Goal: Task Accomplishment & Management: Use online tool/utility

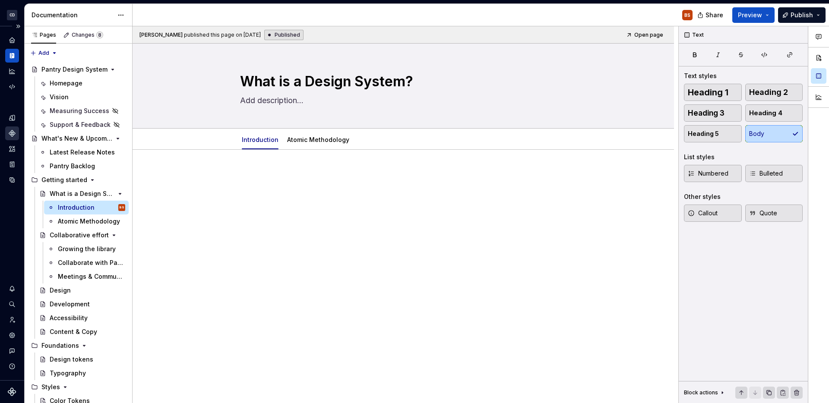
click at [14, 136] on icon "Components" at bounding box center [12, 134] width 8 height 8
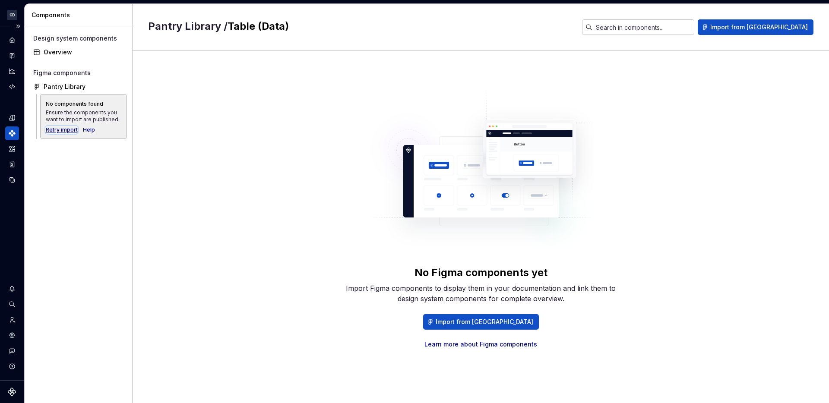
click at [66, 132] on div "Retry import" at bounding box center [62, 130] width 32 height 7
click at [274, 95] on div "No Figma components yet Import Figma components to display them in your documen…" at bounding box center [481, 219] width 666 height 304
click at [67, 133] on div "Retry import" at bounding box center [62, 130] width 32 height 7
click at [13, 75] on icon "Analytics" at bounding box center [12, 71] width 8 height 8
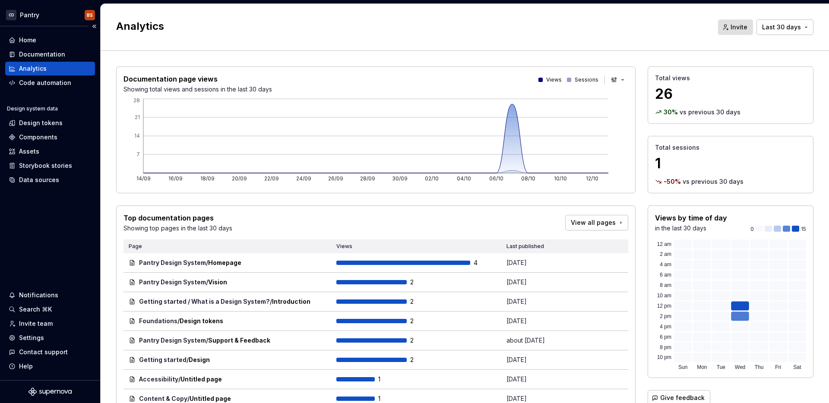
scroll to position [85, 0]
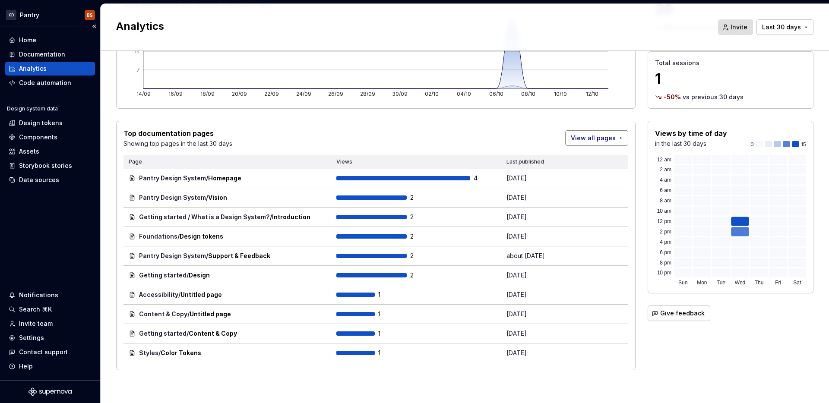
click at [606, 137] on span "View all pages" at bounding box center [593, 138] width 45 height 9
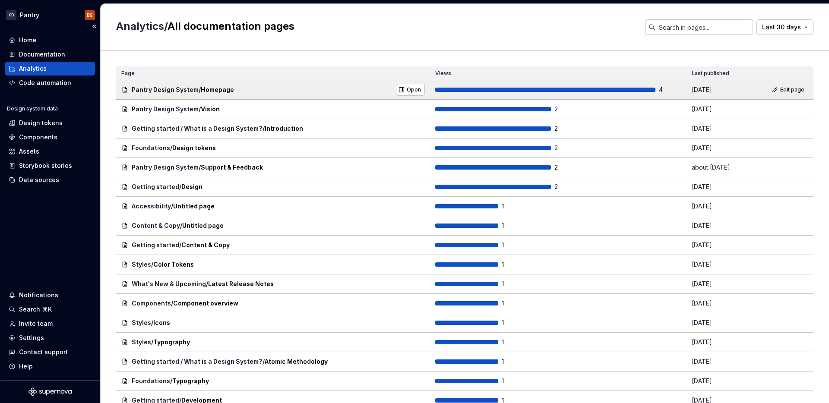
click at [592, 86] on div "4" at bounding box center [558, 90] width 246 height 9
click at [413, 88] on span "Open" at bounding box center [414, 89] width 14 height 7
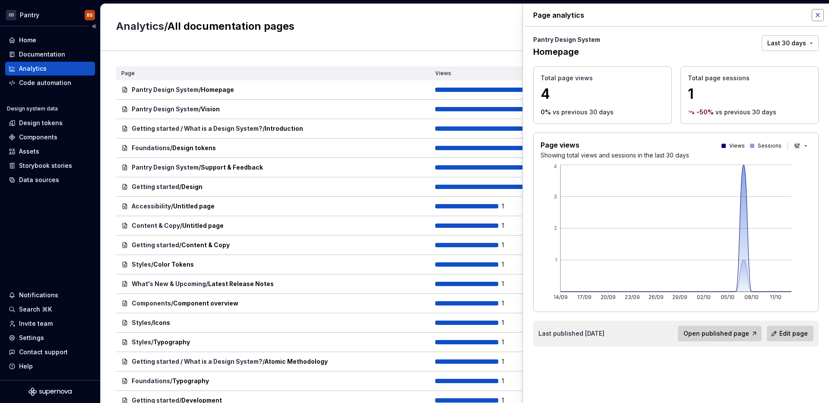
click at [823, 18] on button "button" at bounding box center [818, 15] width 12 height 12
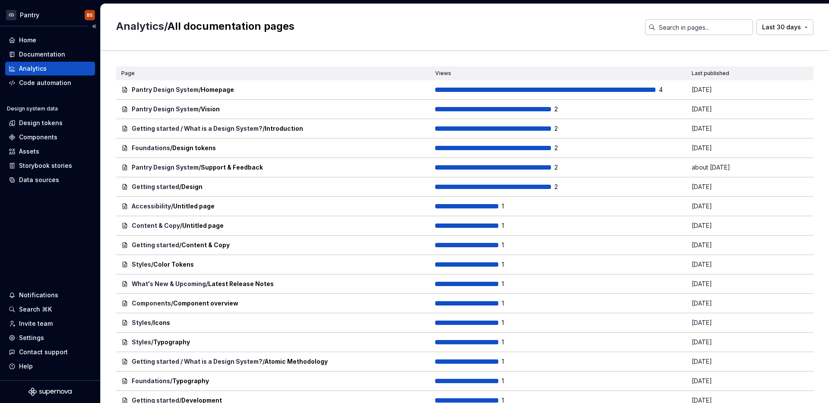
click at [781, 36] on div "Analytics / All documentation pages Last 30 days" at bounding box center [465, 27] width 729 height 47
click at [784, 27] on span "Last 30 days" at bounding box center [781, 27] width 39 height 9
click at [400, 63] on html "CD Pantry BS Home Documentation Analytics Code automation Design system data De…" at bounding box center [414, 201] width 829 height 403
click at [55, 70] on div "Analytics" at bounding box center [50, 68] width 83 height 9
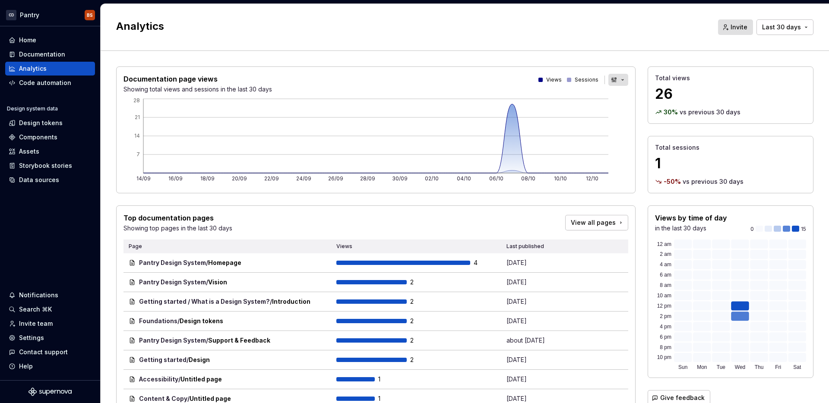
click at [614, 83] on button "button" at bounding box center [619, 80] width 20 height 12
click at [628, 54] on html "CD Pantry BS Home Documentation Analytics Code automation Design system data De…" at bounding box center [414, 201] width 829 height 403
click at [66, 52] on div "Documentation" at bounding box center [50, 54] width 83 height 9
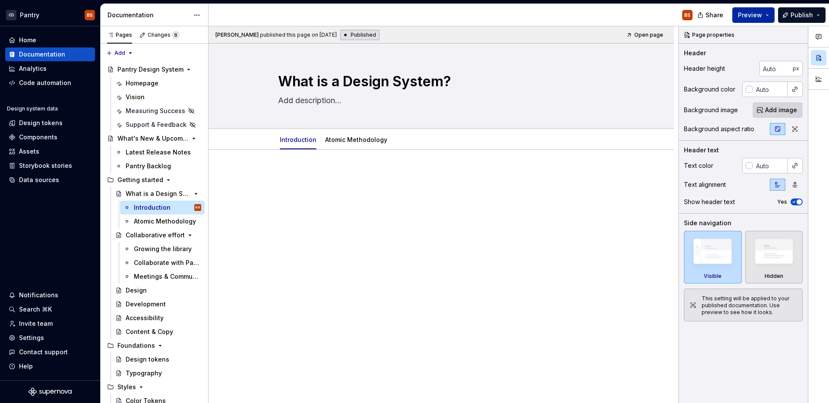
click at [752, 16] on span "Preview" at bounding box center [750, 15] width 24 height 9
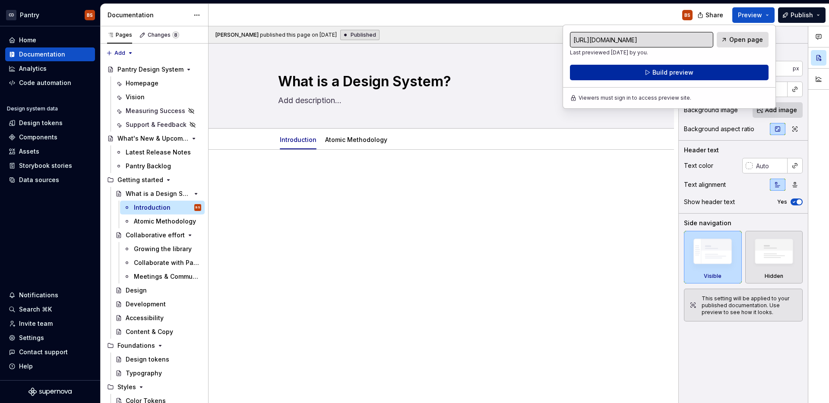
click at [724, 70] on button "Build preview" at bounding box center [669, 73] width 199 height 16
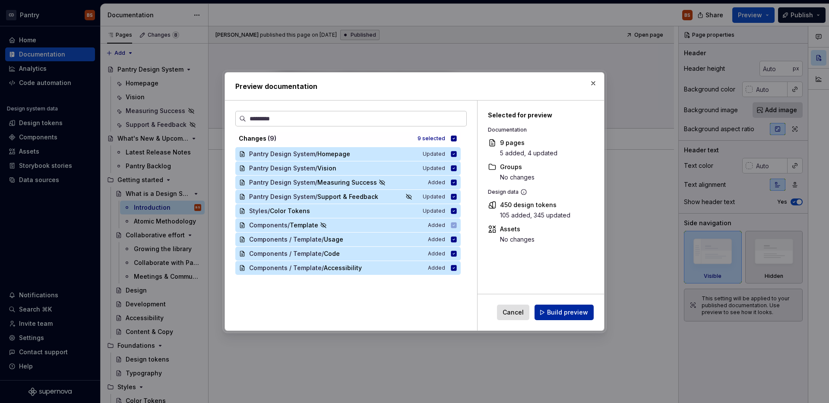
click at [569, 312] on span "Build preview" at bounding box center [567, 312] width 41 height 9
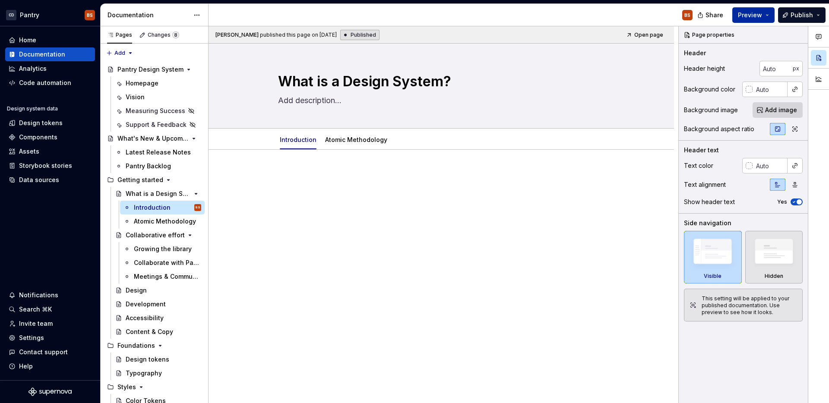
click at [750, 16] on span "Preview" at bounding box center [750, 15] width 24 height 9
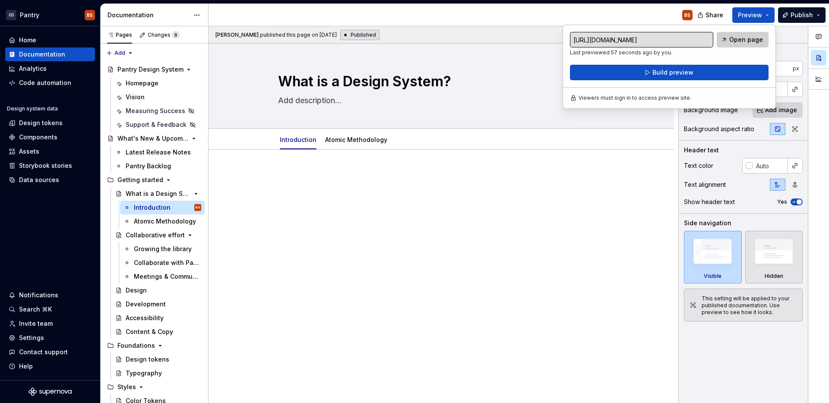
click at [739, 43] on span "Open page" at bounding box center [747, 39] width 34 height 9
type textarea "*"
